Goal: Task Accomplishment & Management: Manage account settings

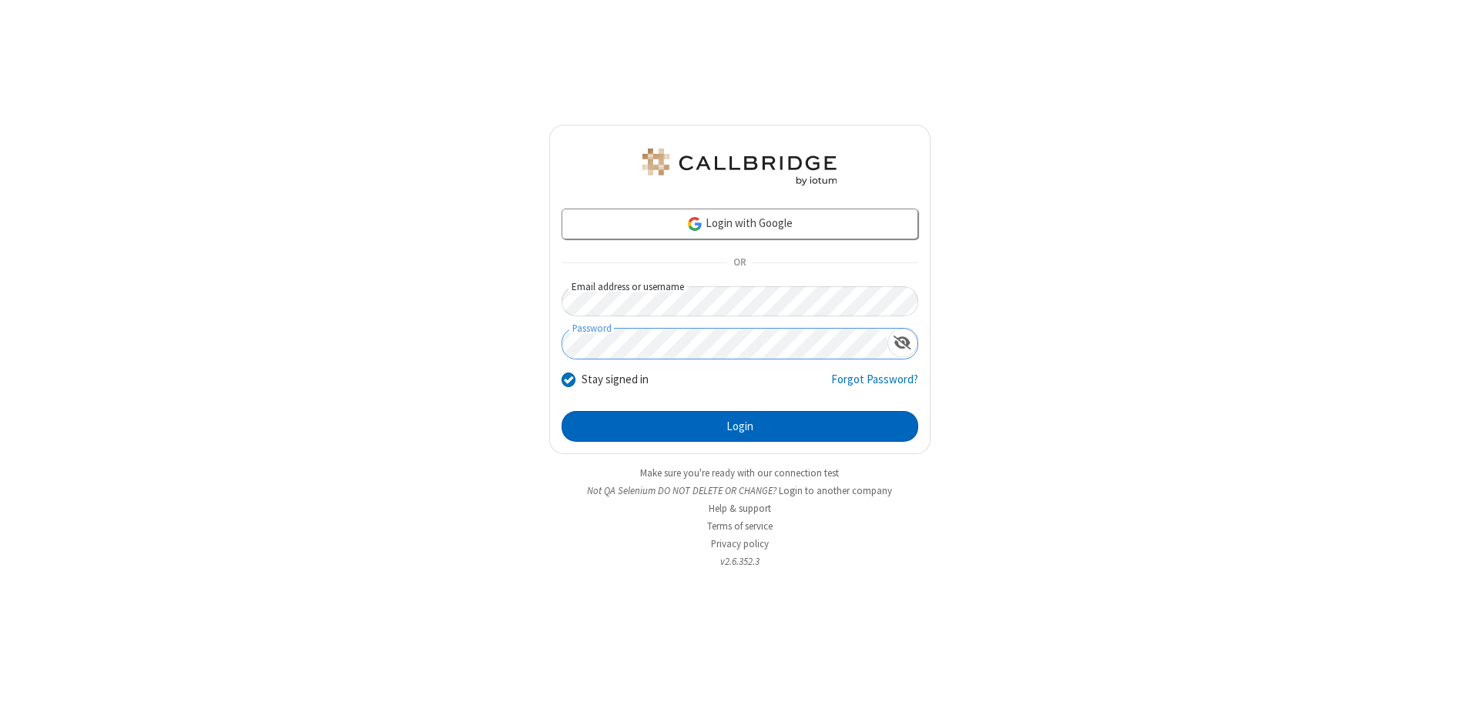
click at [739, 427] on button "Login" at bounding box center [739, 426] width 357 height 31
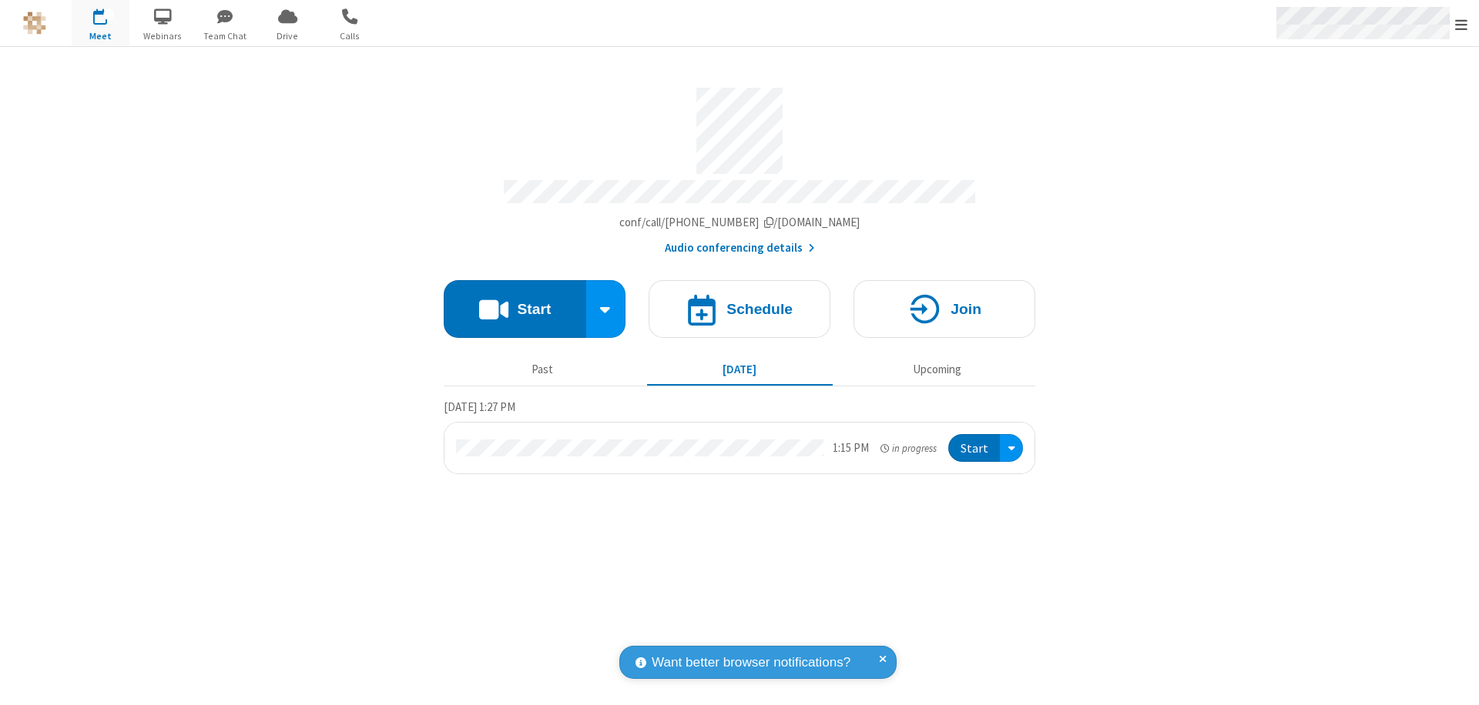
click at [1461, 24] on span "Open menu" at bounding box center [1461, 24] width 12 height 15
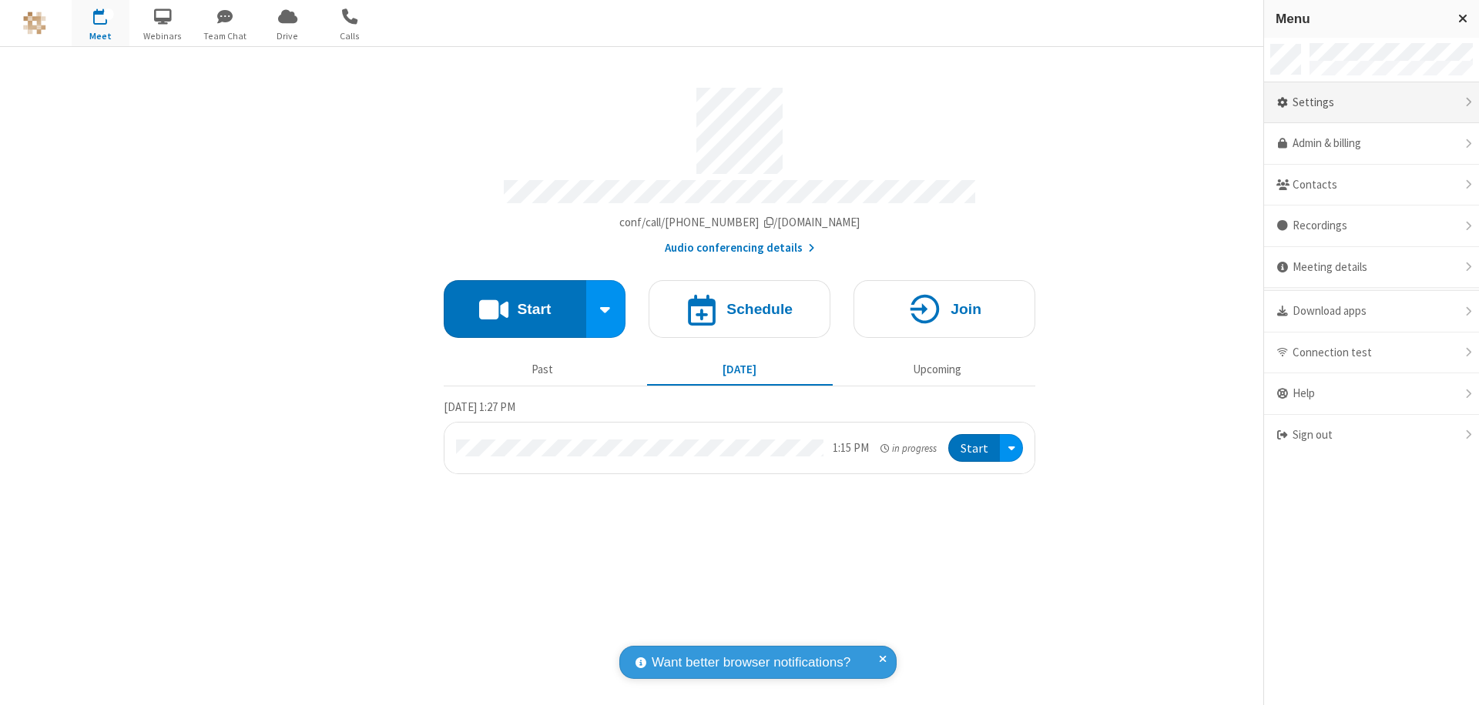
click at [1371, 102] on div "Settings" at bounding box center [1371, 103] width 215 height 42
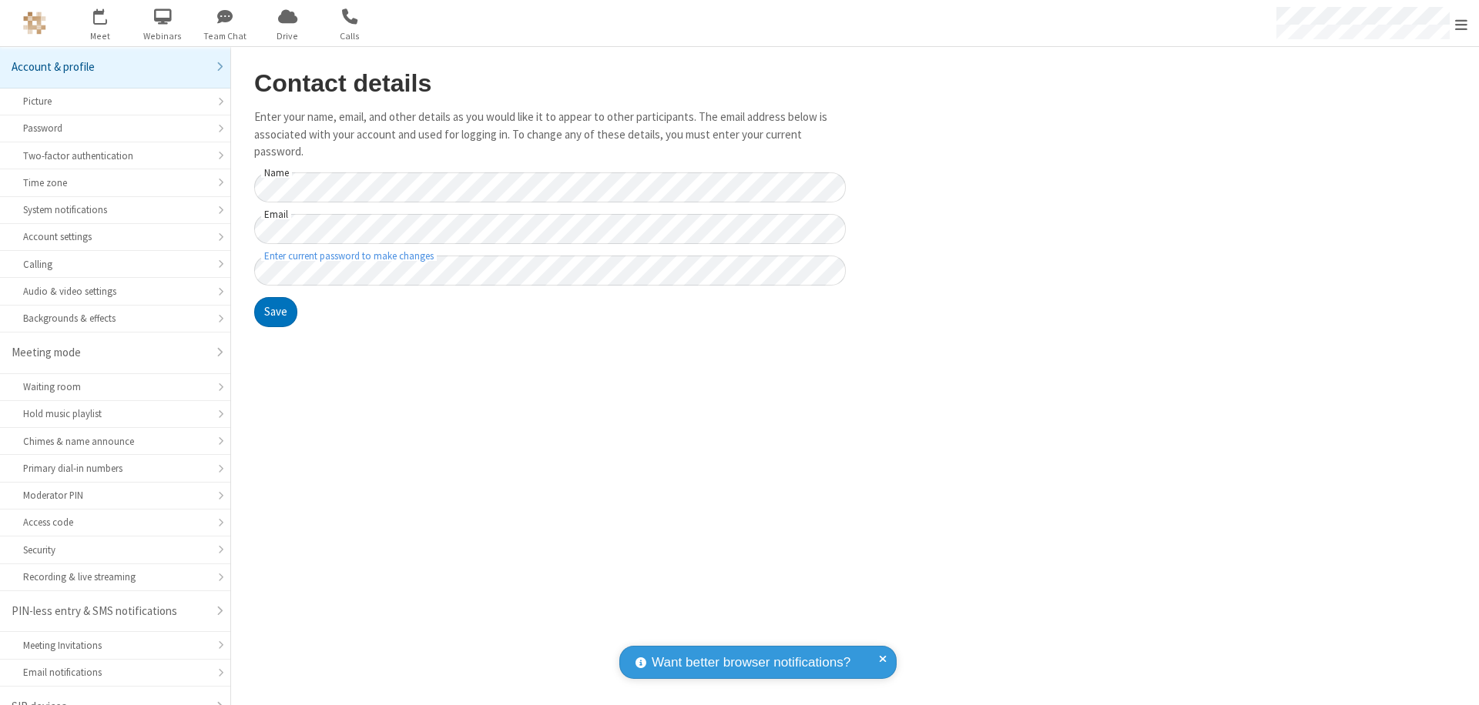
scroll to position [22, 0]
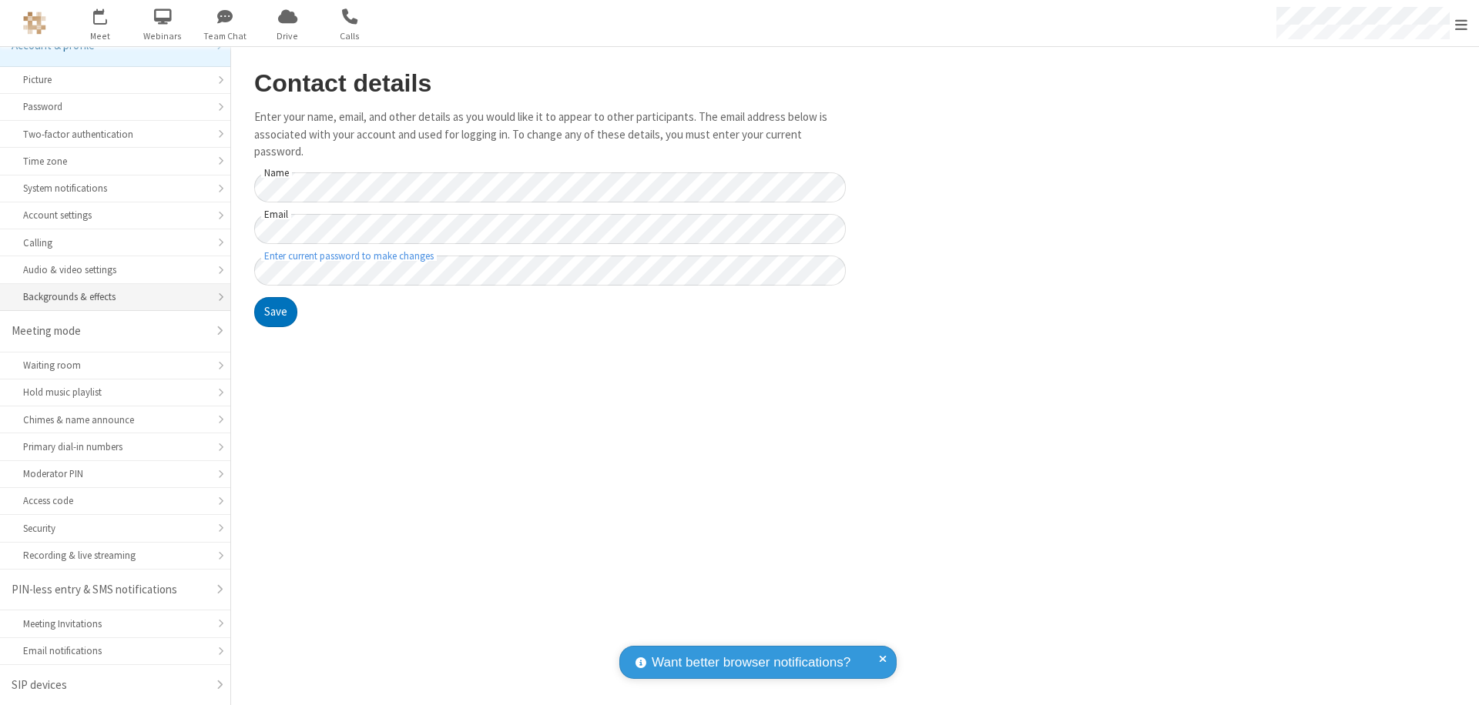
click at [109, 297] on div "Backgrounds & effects" at bounding box center [115, 297] width 184 height 15
